Goal: Check status

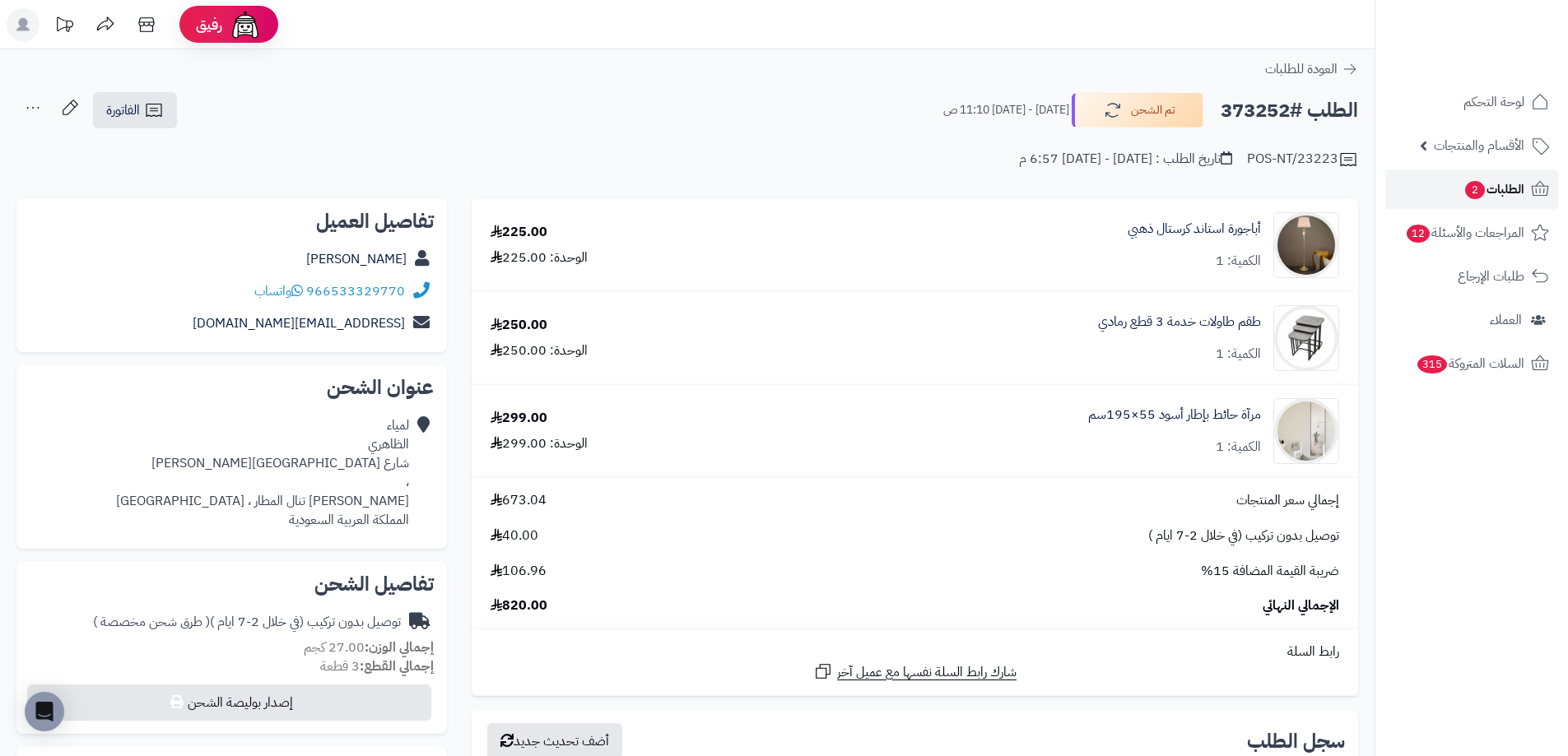
click at [1463, 196] on span "الطلبات 2" at bounding box center [1494, 189] width 61 height 23
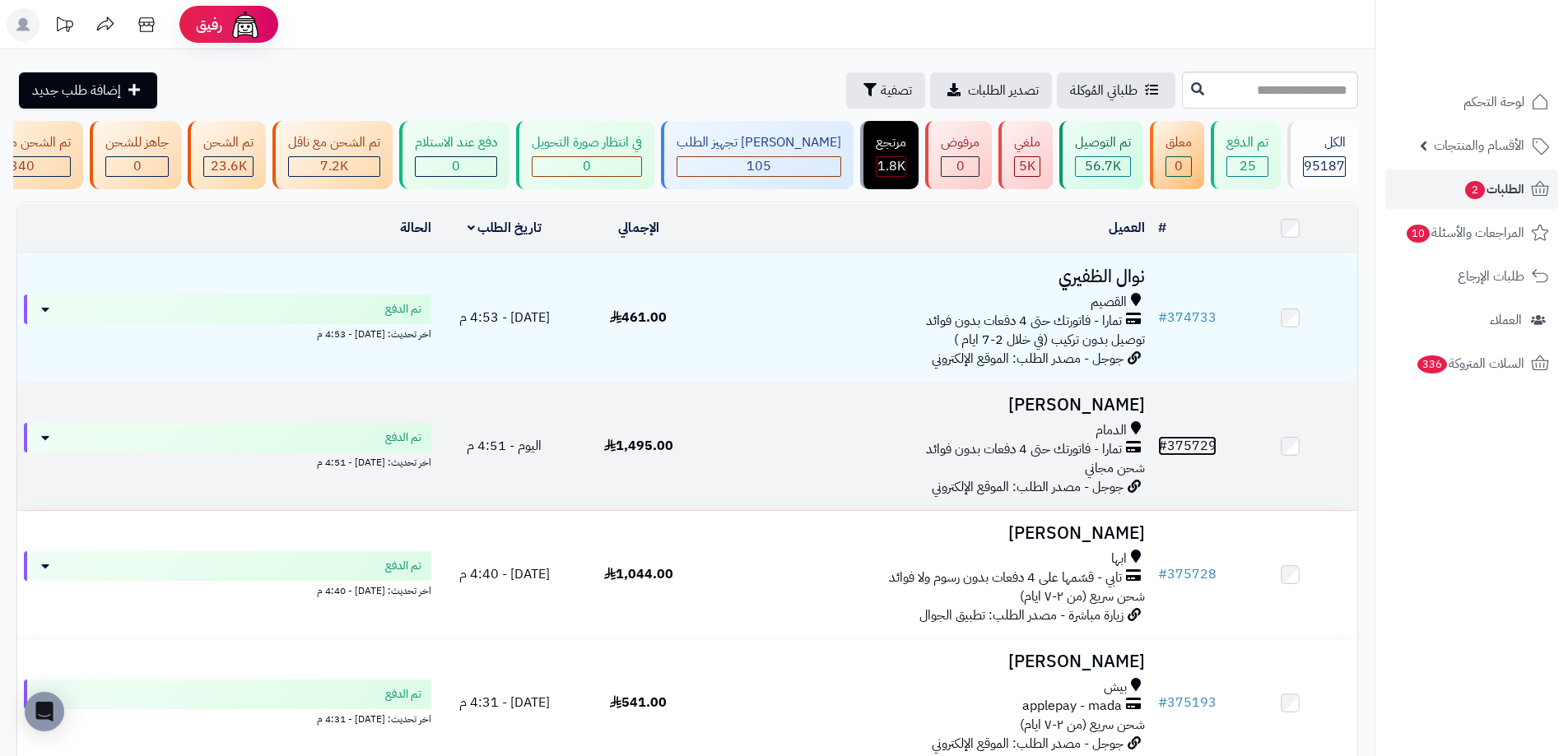
click at [1209, 455] on link "# 375729" at bounding box center [1187, 446] width 59 height 20
